Goal: Task Accomplishment & Management: Use online tool/utility

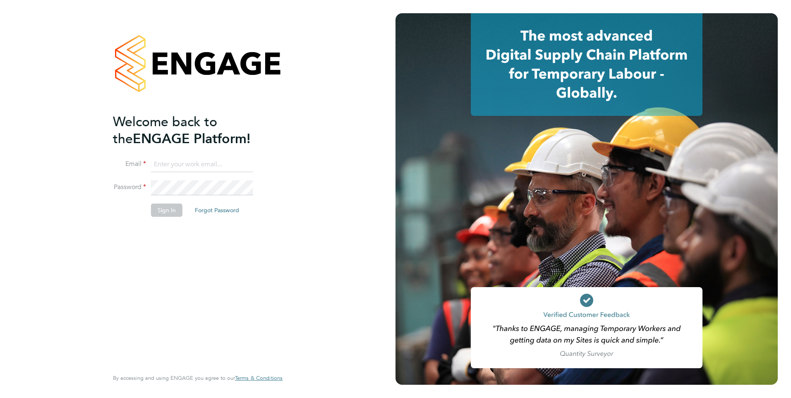
type input "[PERSON_NAME][EMAIL_ADDRESS][PERSON_NAME][DOMAIN_NAME]"
click at [168, 215] on button "Sign In" at bounding box center [166, 210] width 31 height 13
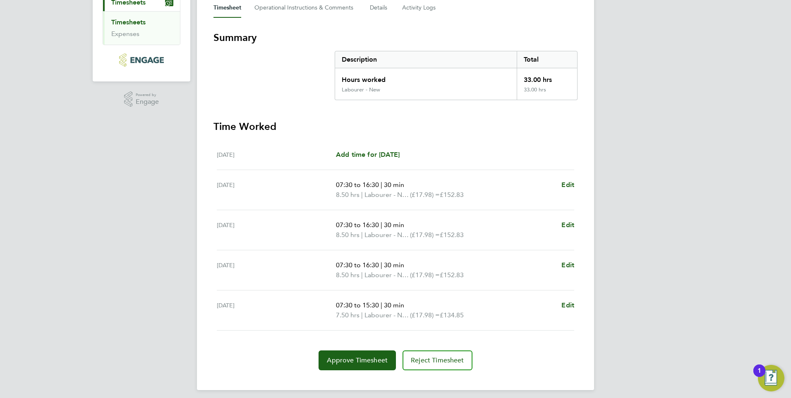
scroll to position [130, 0]
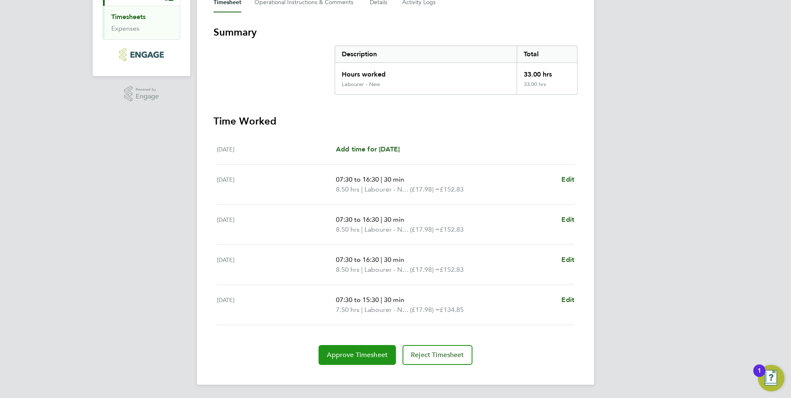
click at [353, 351] on span "Approve Timesheet" at bounding box center [357, 355] width 61 height 8
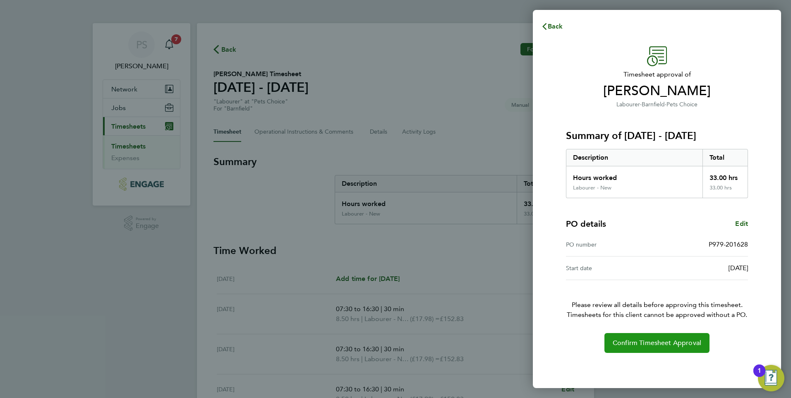
click at [641, 334] on button "Confirm Timesheet Approval" at bounding box center [657, 343] width 105 height 20
